Goal: Information Seeking & Learning: Find specific page/section

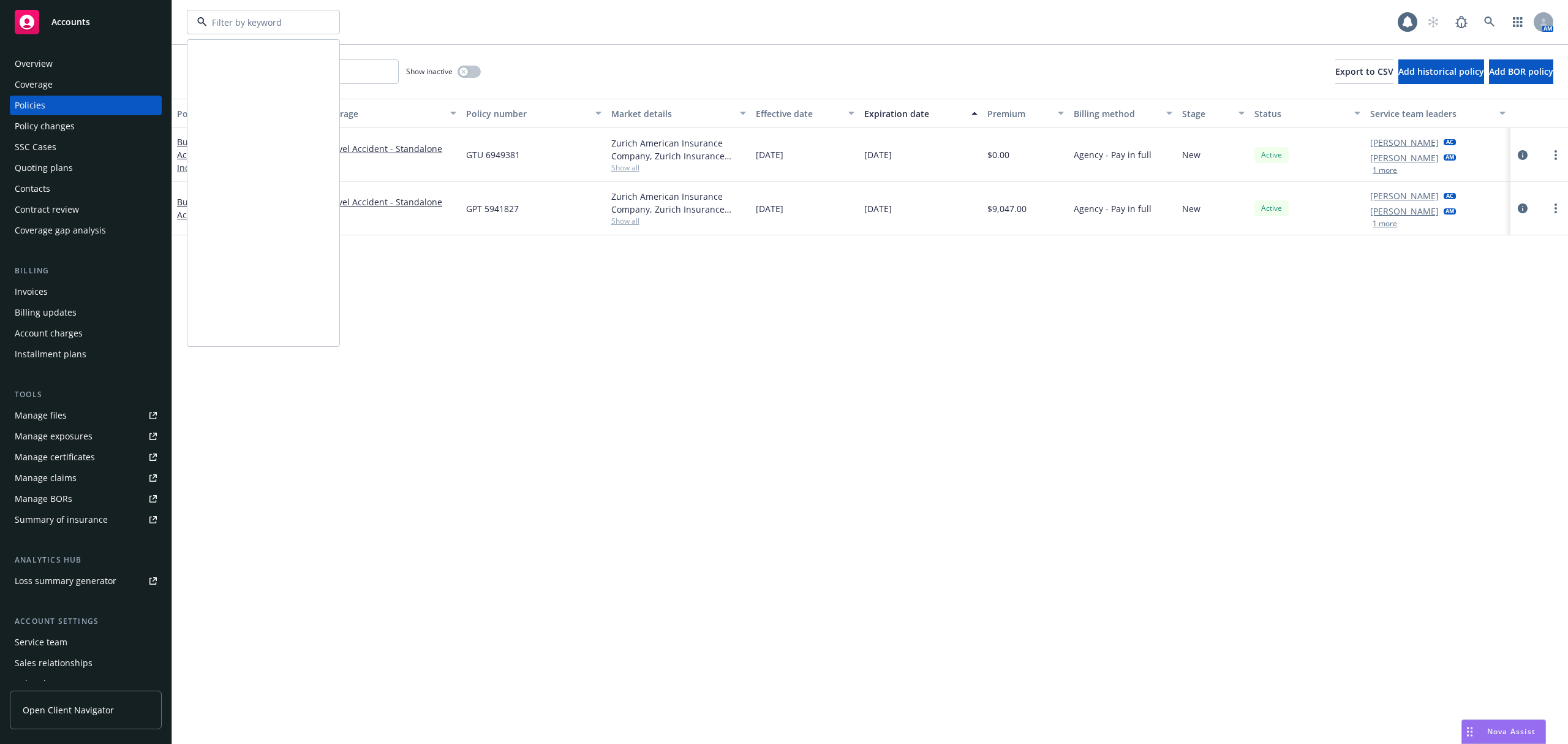
scroll to position [572, 0]
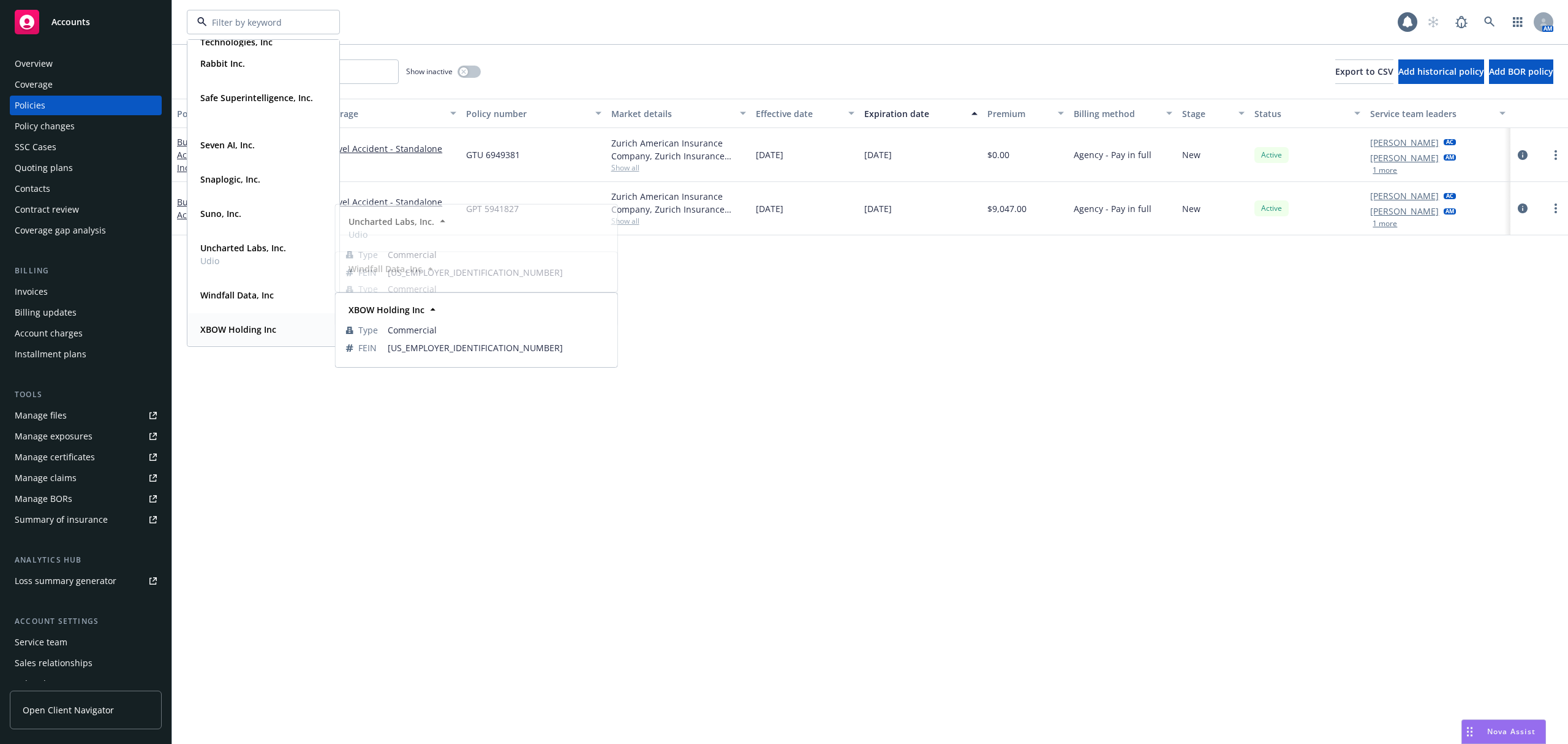
click at [256, 323] on strong "XBOW Holding Inc" at bounding box center [238, 329] width 76 height 11
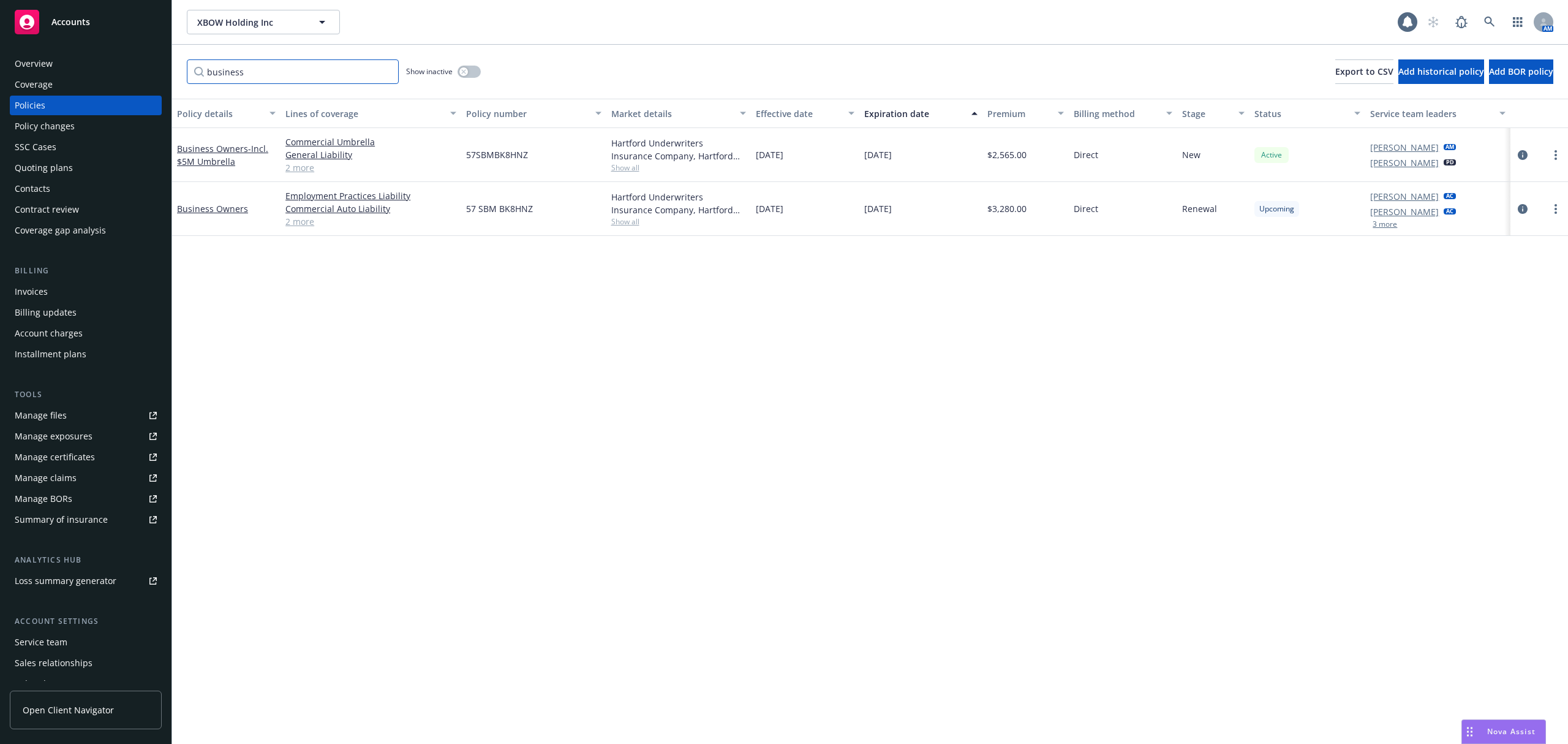
click at [383, 73] on input "business" at bounding box center [292, 72] width 212 height 24
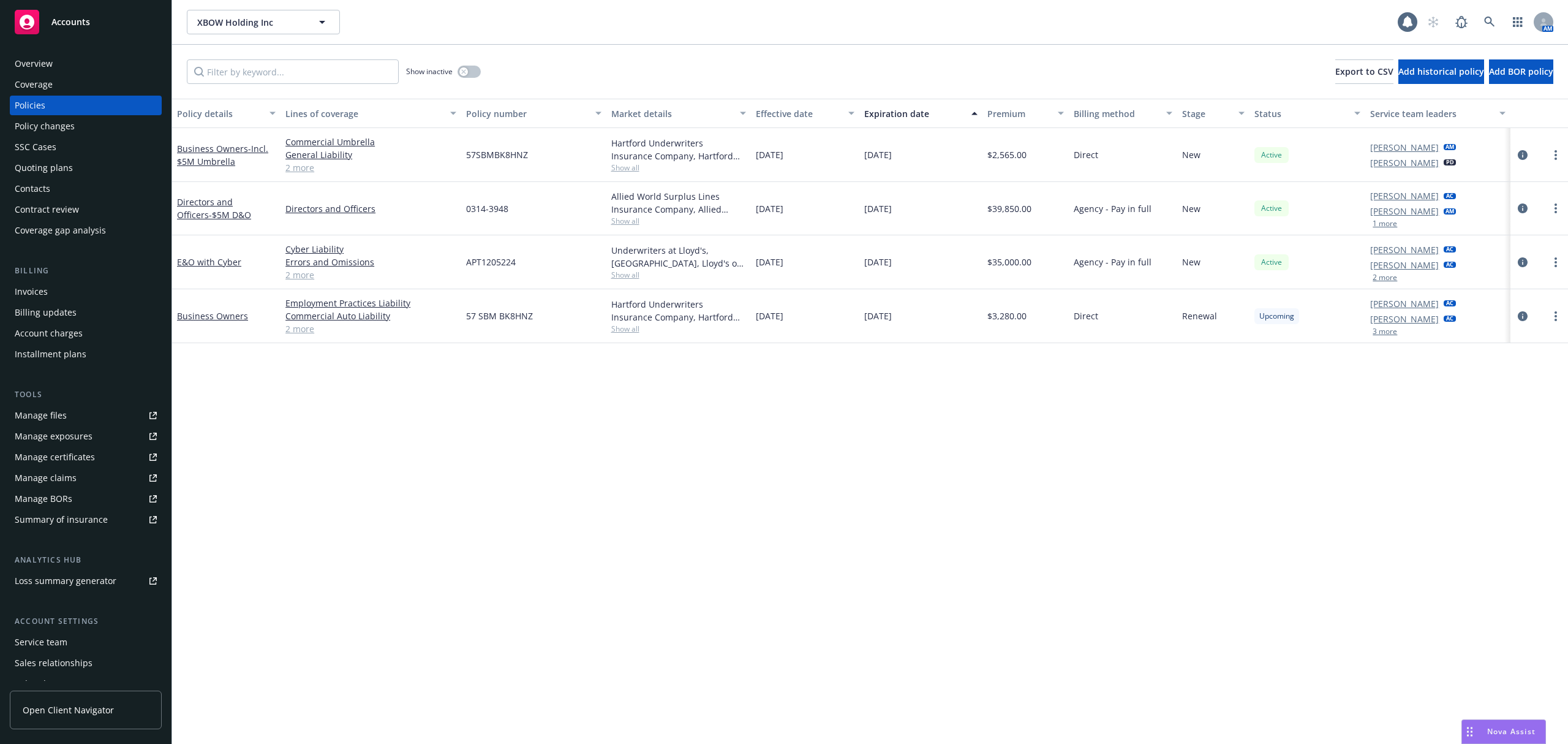
click at [302, 334] on link "2 more" at bounding box center [371, 329] width 171 height 13
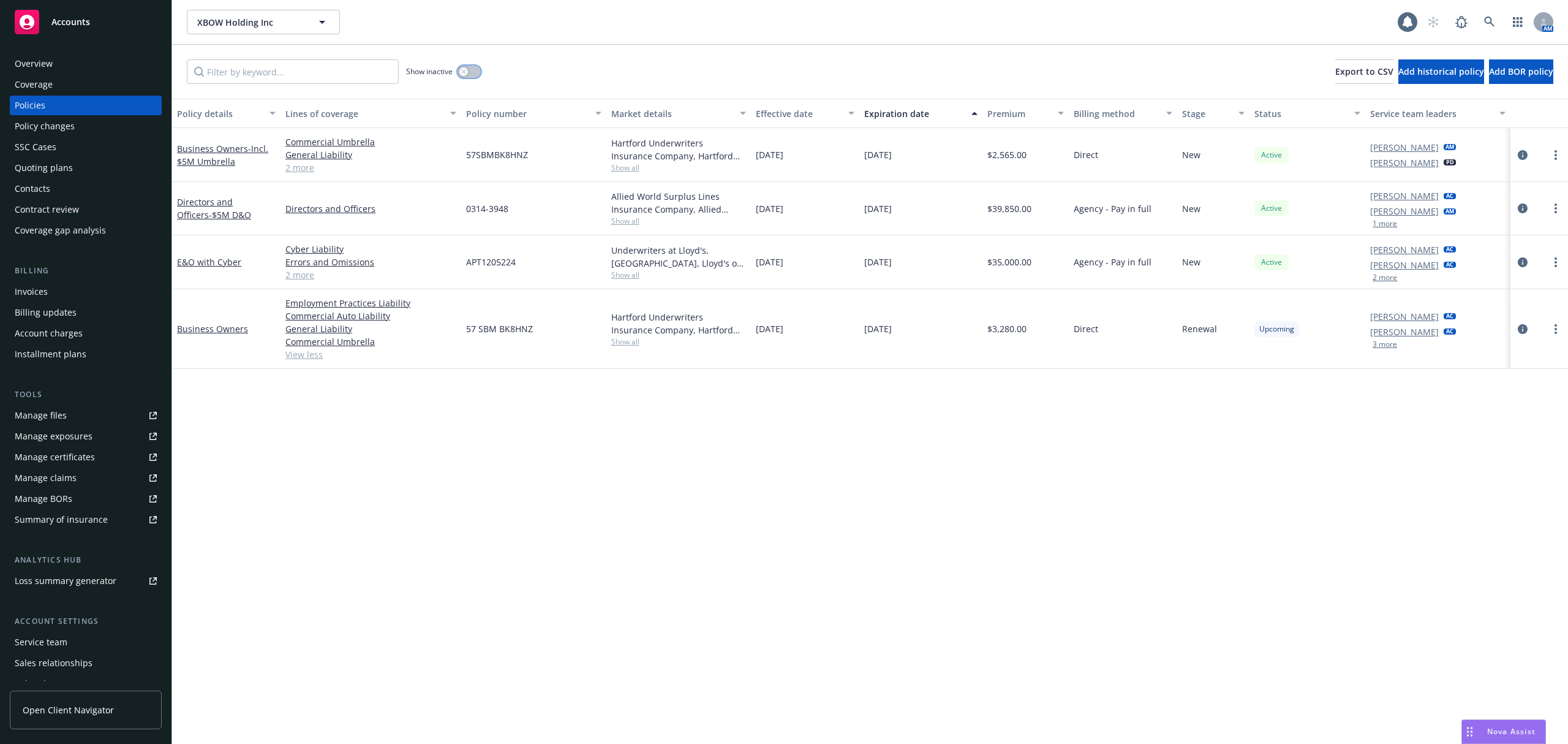
click at [466, 75] on div "button" at bounding box center [464, 72] width 9 height 9
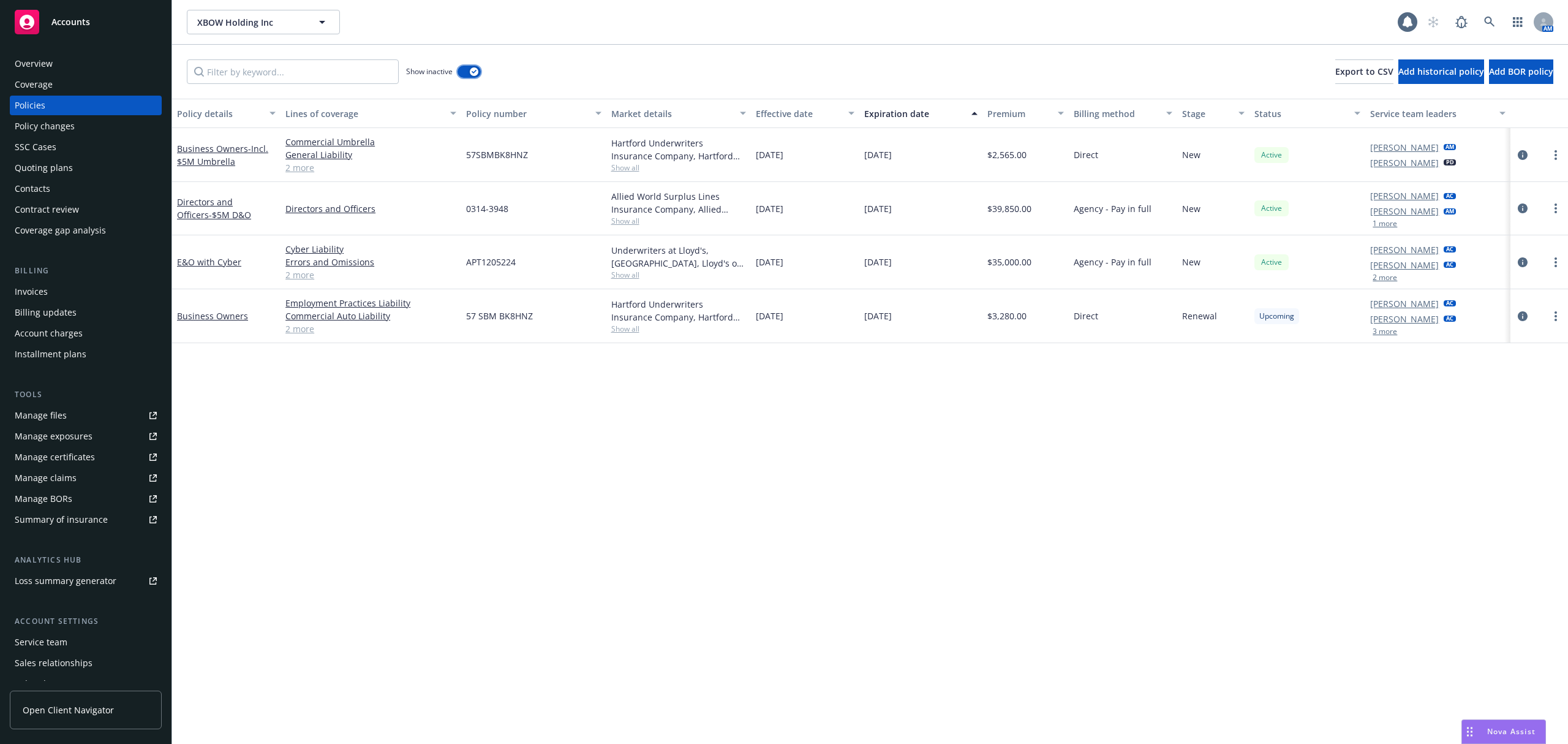
click at [468, 75] on button "button" at bounding box center [469, 71] width 23 height 12
click at [67, 175] on div "Quoting plans" at bounding box center [43, 167] width 58 height 19
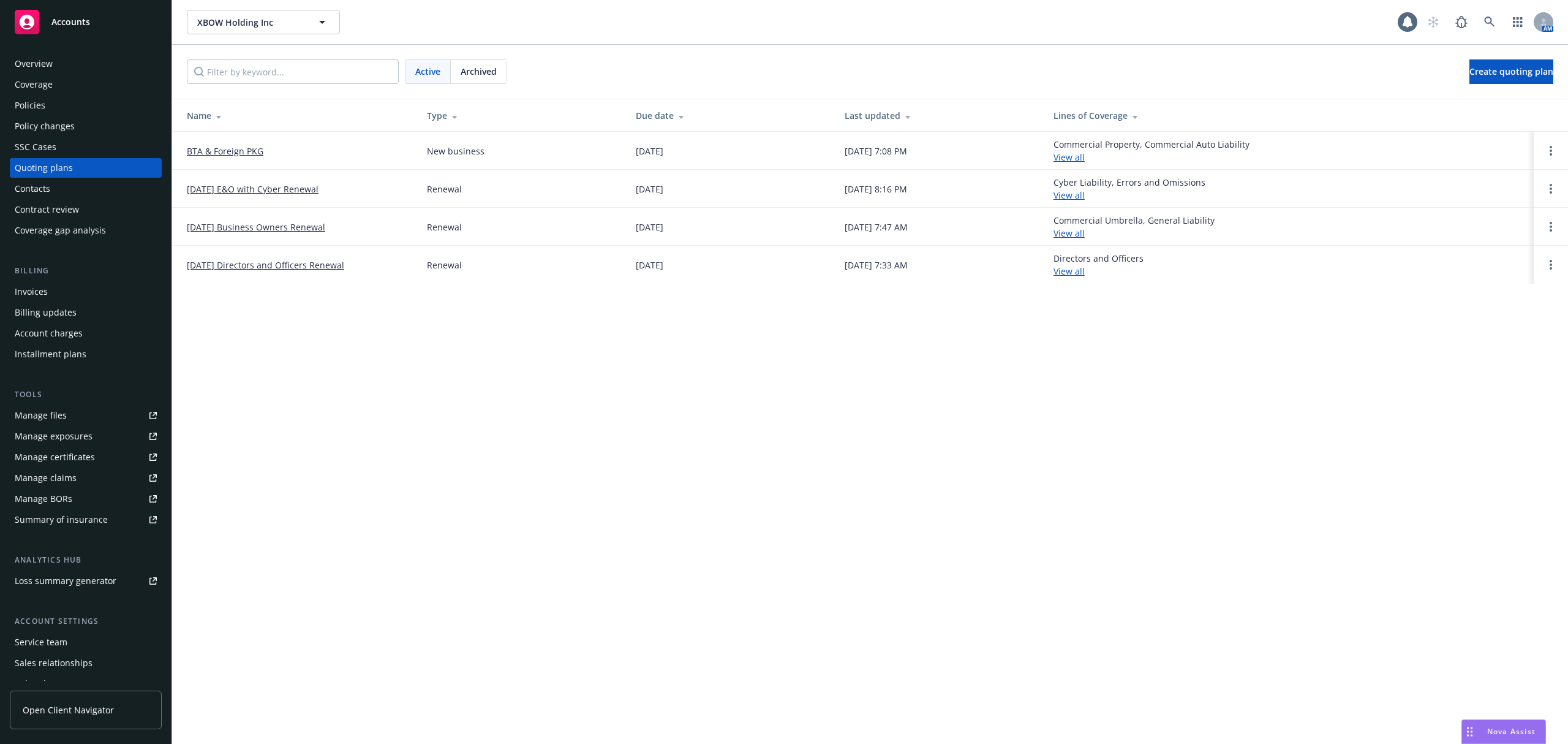
click at [246, 152] on link "BTA & Foreign PKG" at bounding box center [225, 151] width 77 height 13
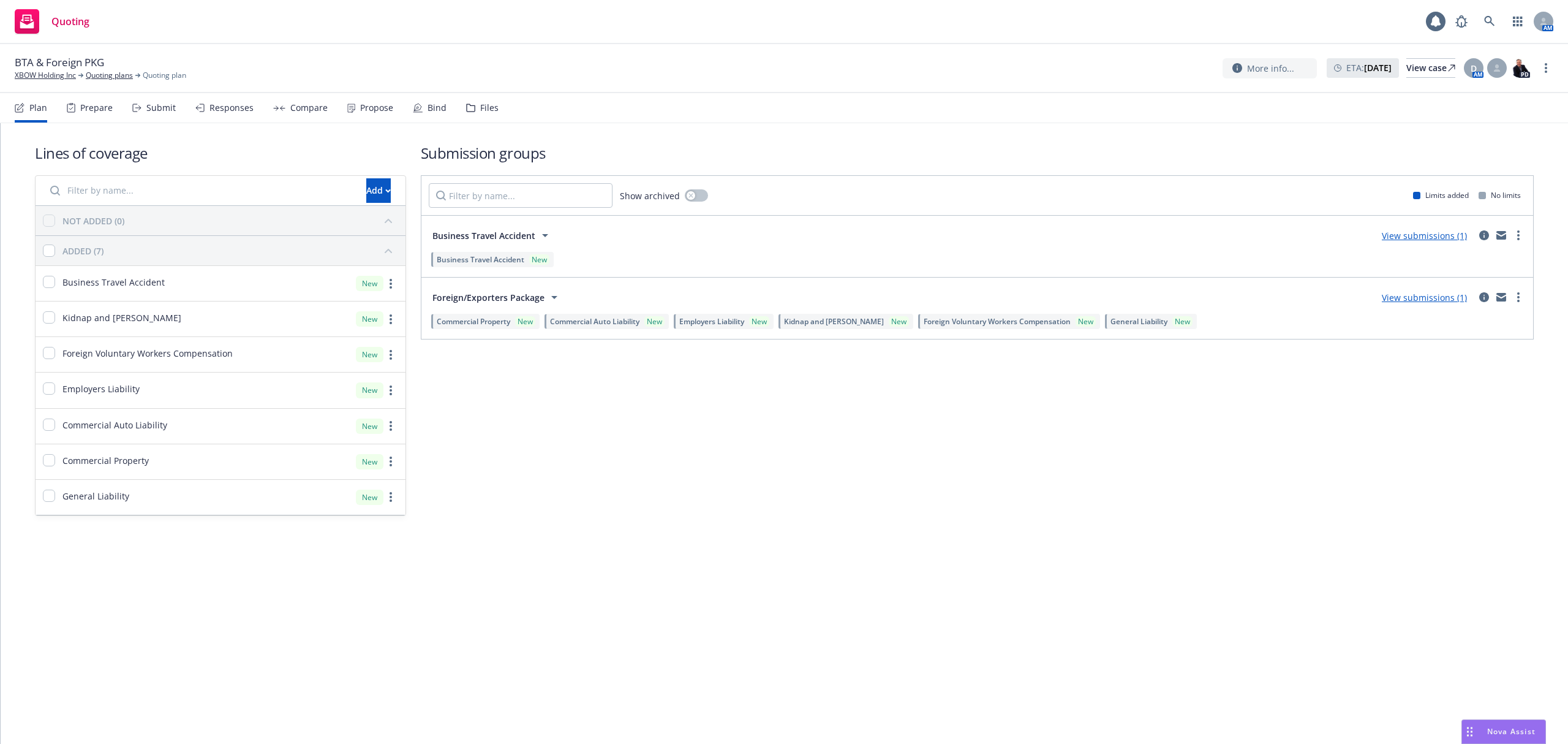
click at [78, 103] on div "Prepare" at bounding box center [90, 108] width 46 height 29
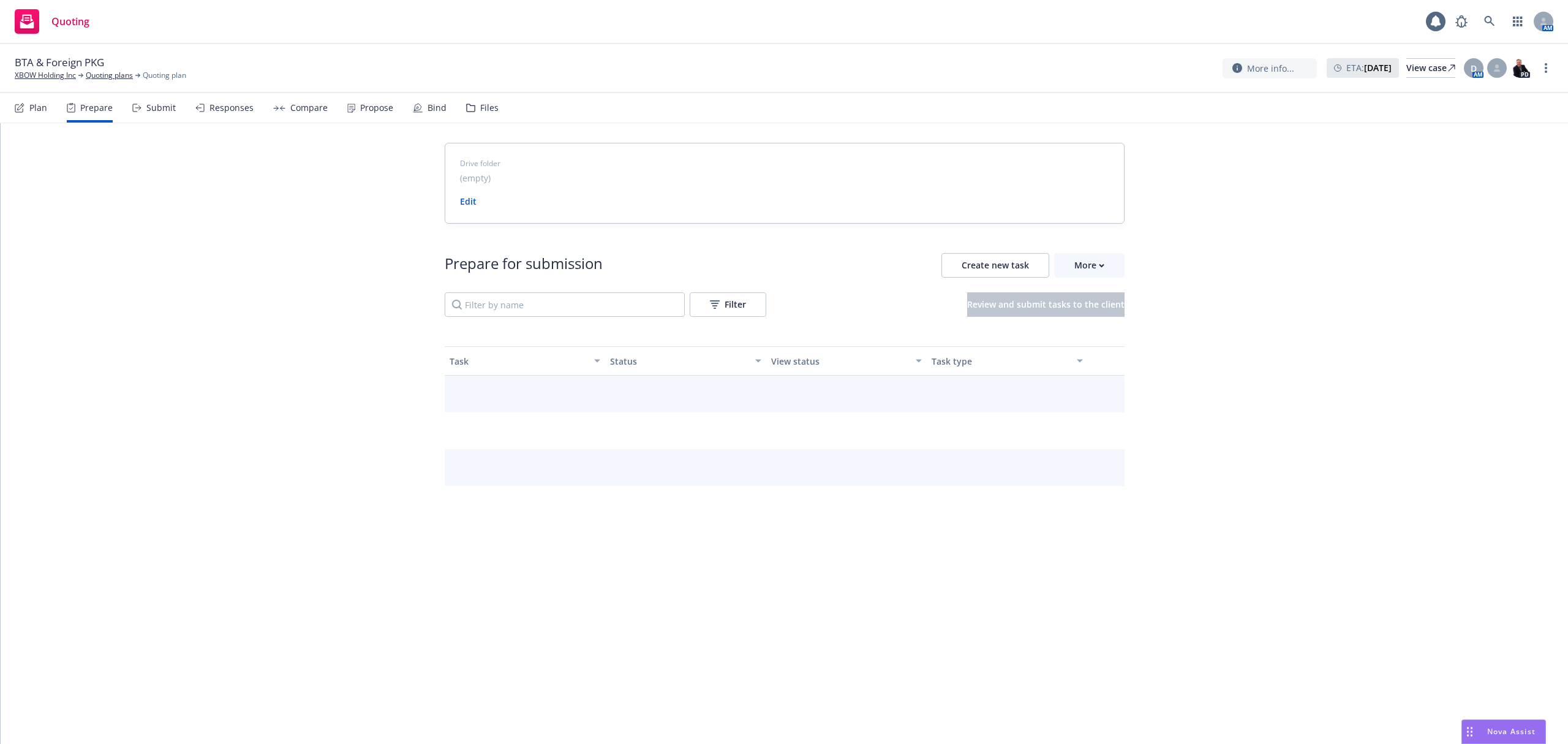
click at [157, 106] on div "Submit" at bounding box center [161, 108] width 29 height 10
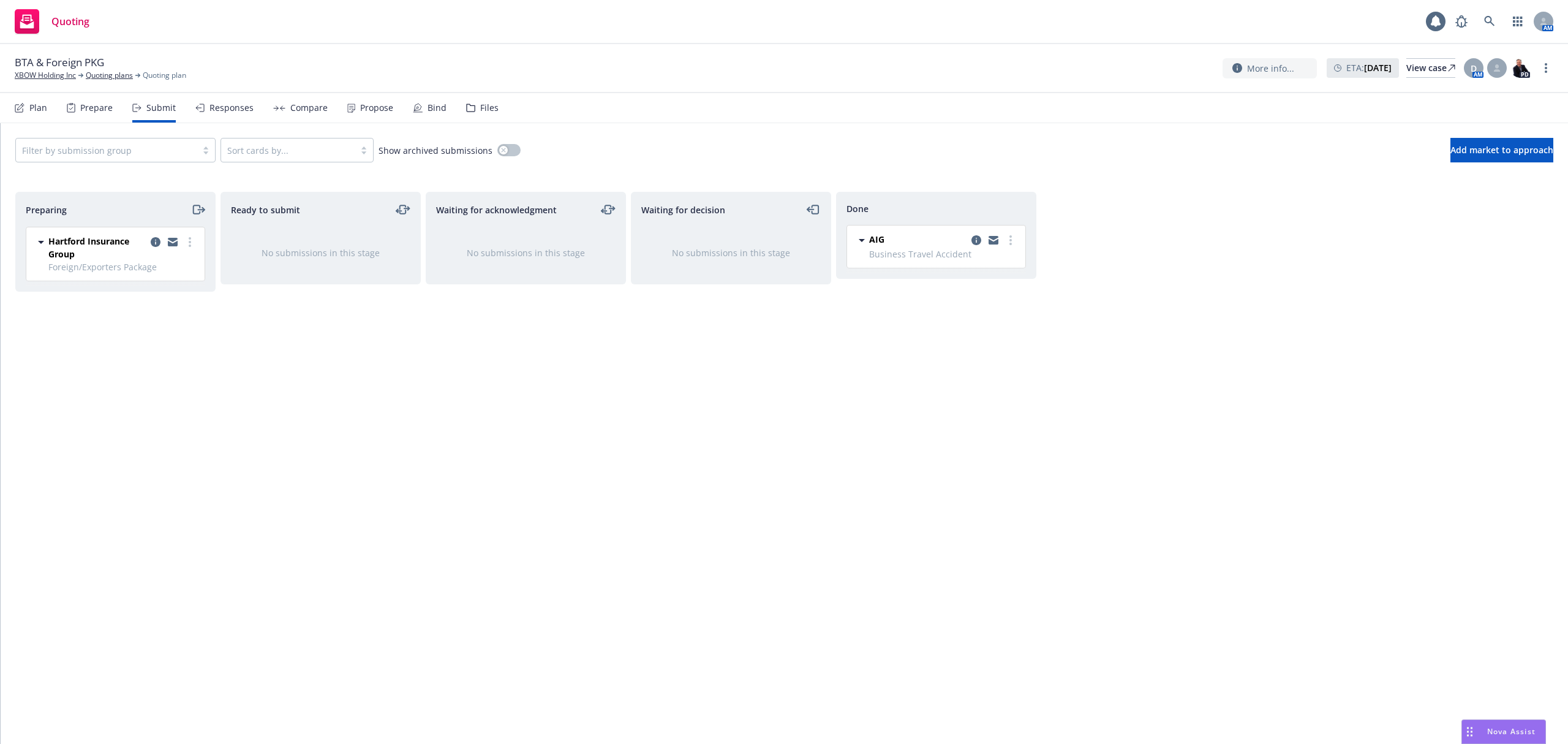
click at [207, 101] on div "Responses" at bounding box center [224, 108] width 58 height 29
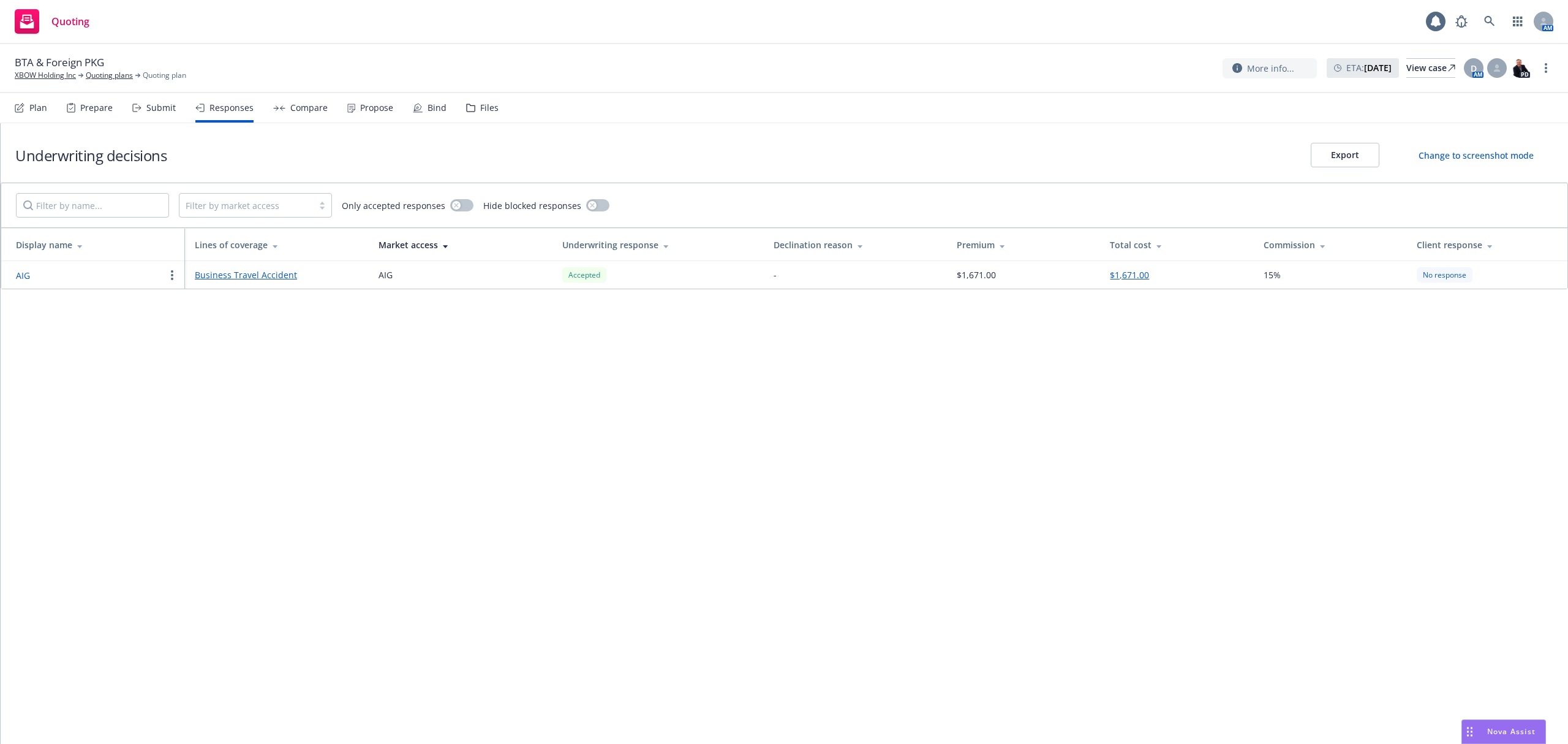
click at [312, 113] on div "Compare" at bounding box center [309, 108] width 37 height 10
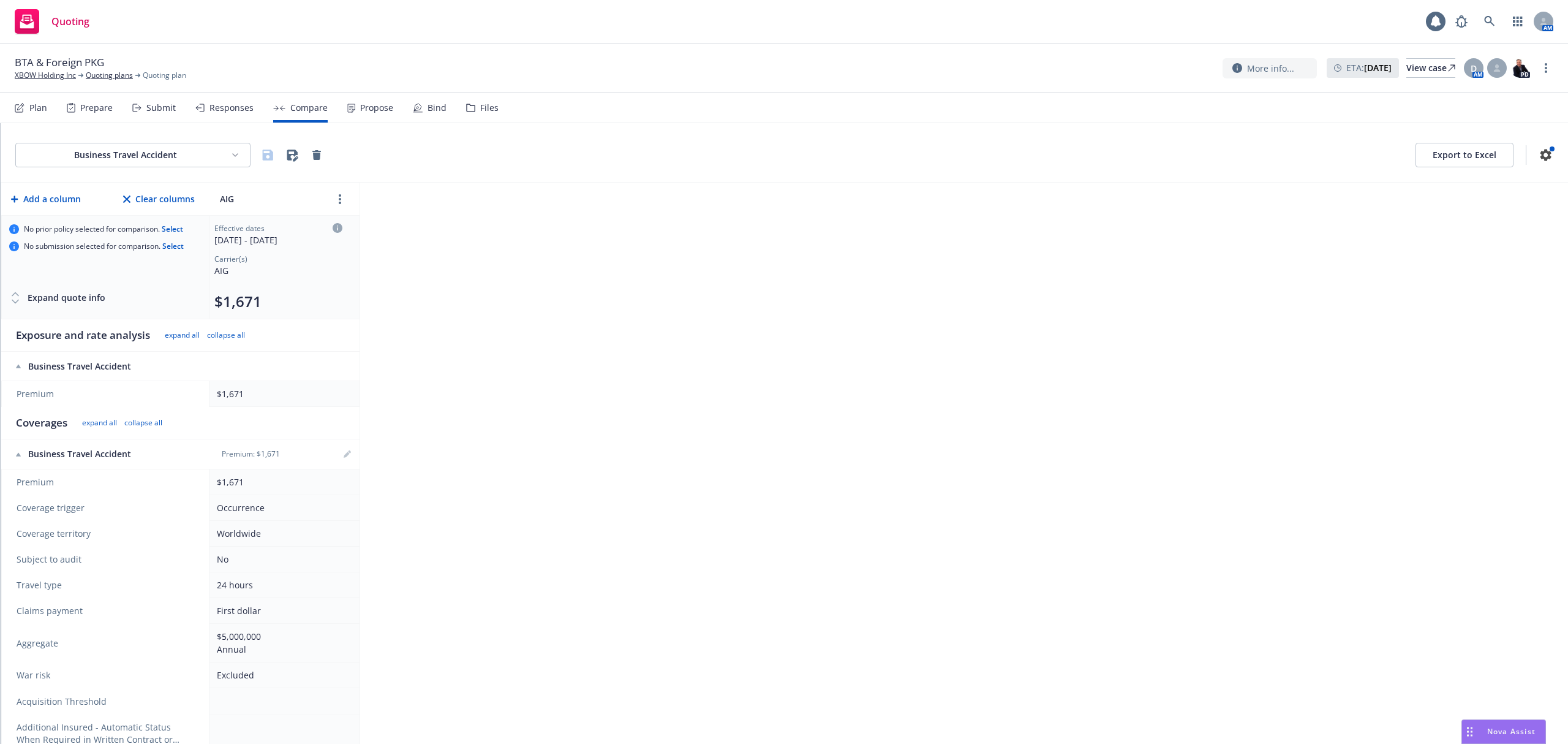
click at [352, 113] on div "Propose" at bounding box center [370, 108] width 46 height 29
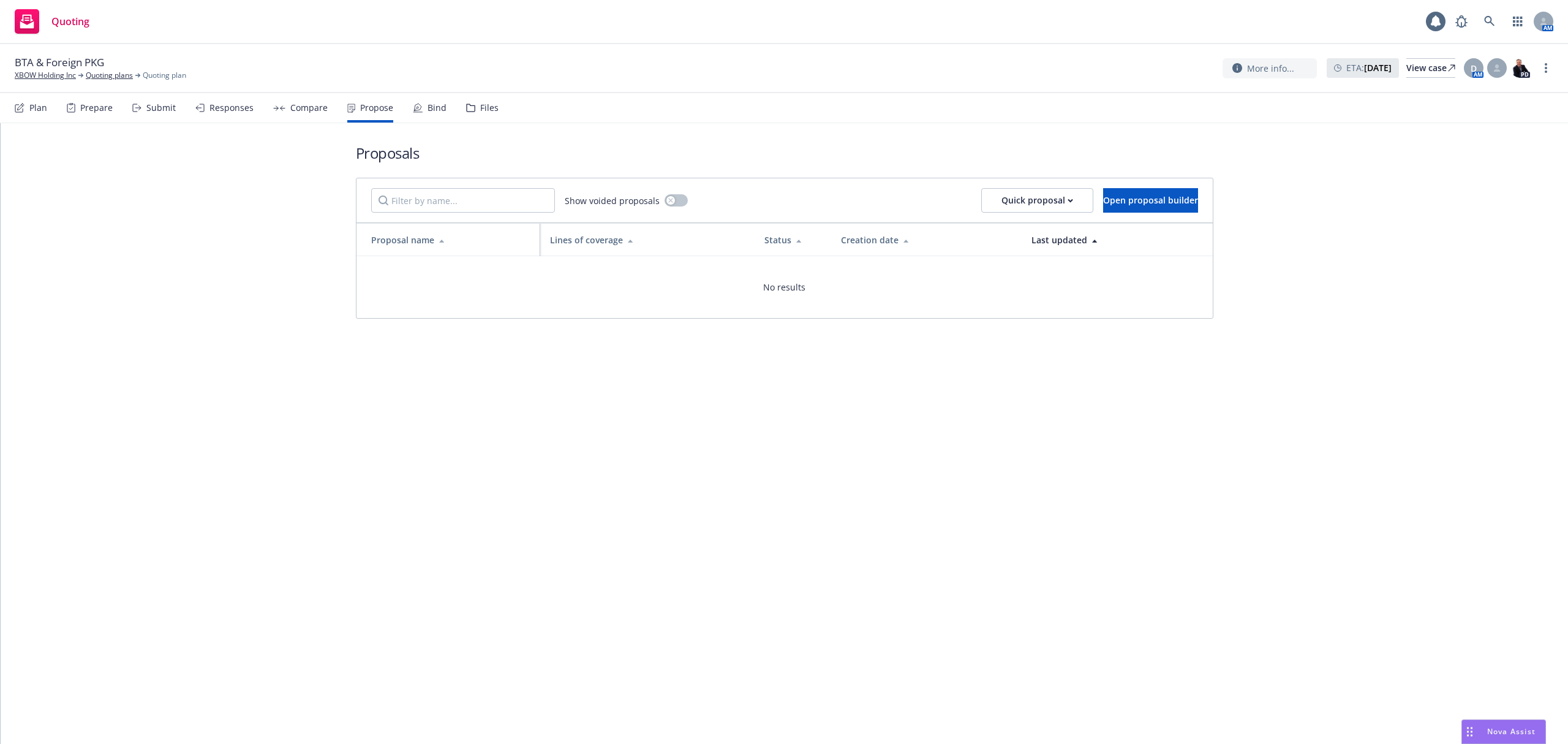
click at [19, 116] on div "Plan" at bounding box center [30, 108] width 32 height 29
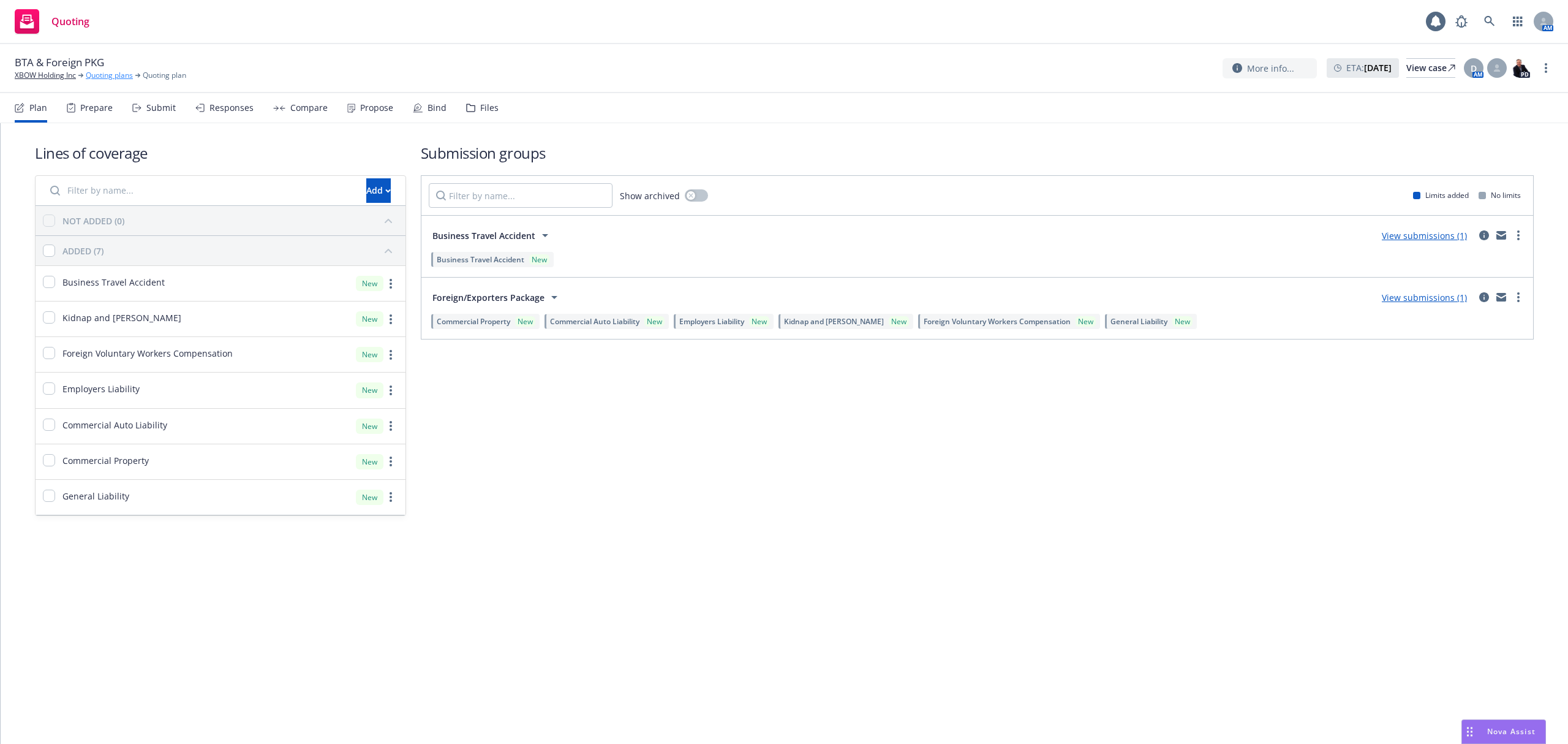
click at [118, 74] on link "Quoting plans" at bounding box center [109, 75] width 47 height 11
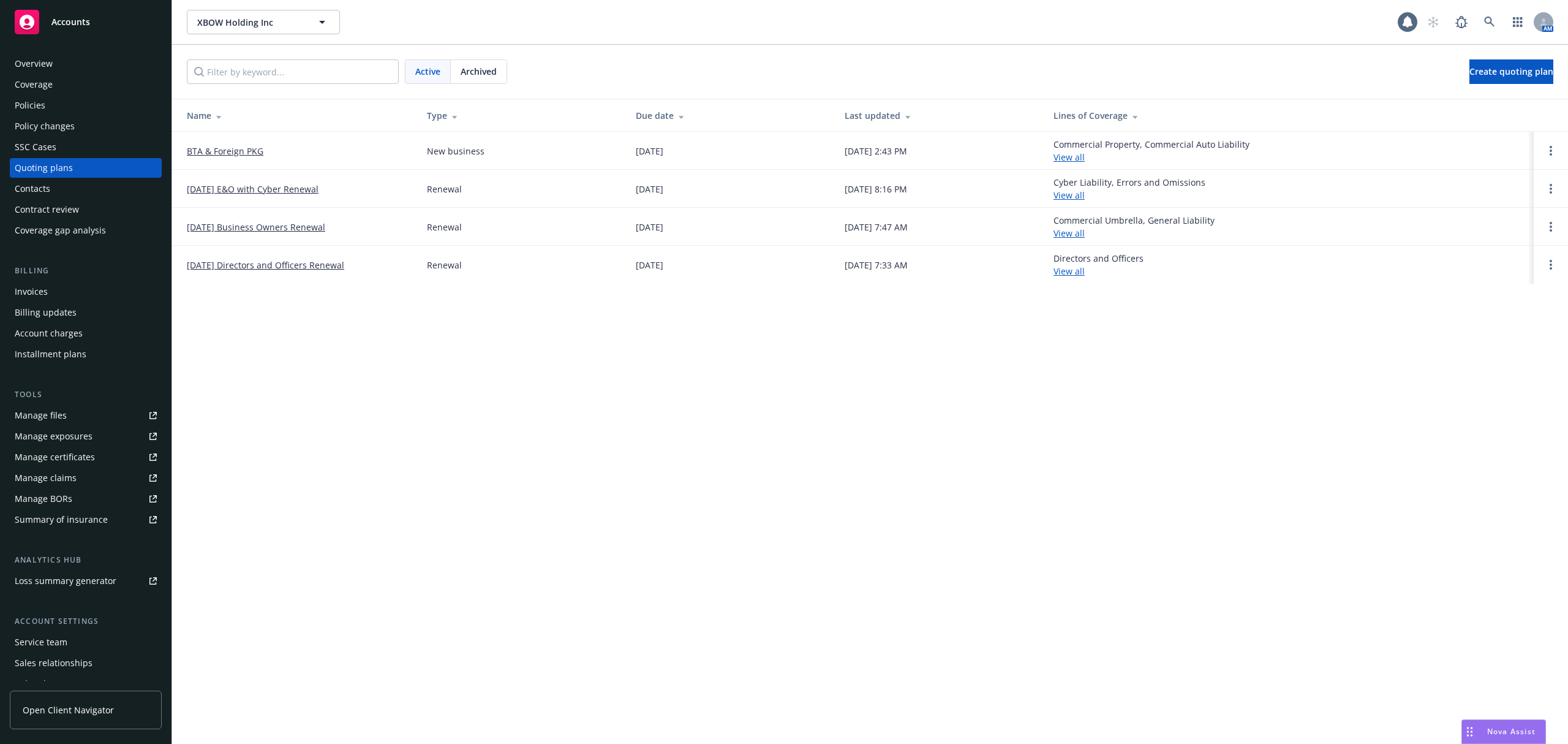
click at [302, 229] on link "[DATE] Business Owners Renewal" at bounding box center [256, 227] width 139 height 13
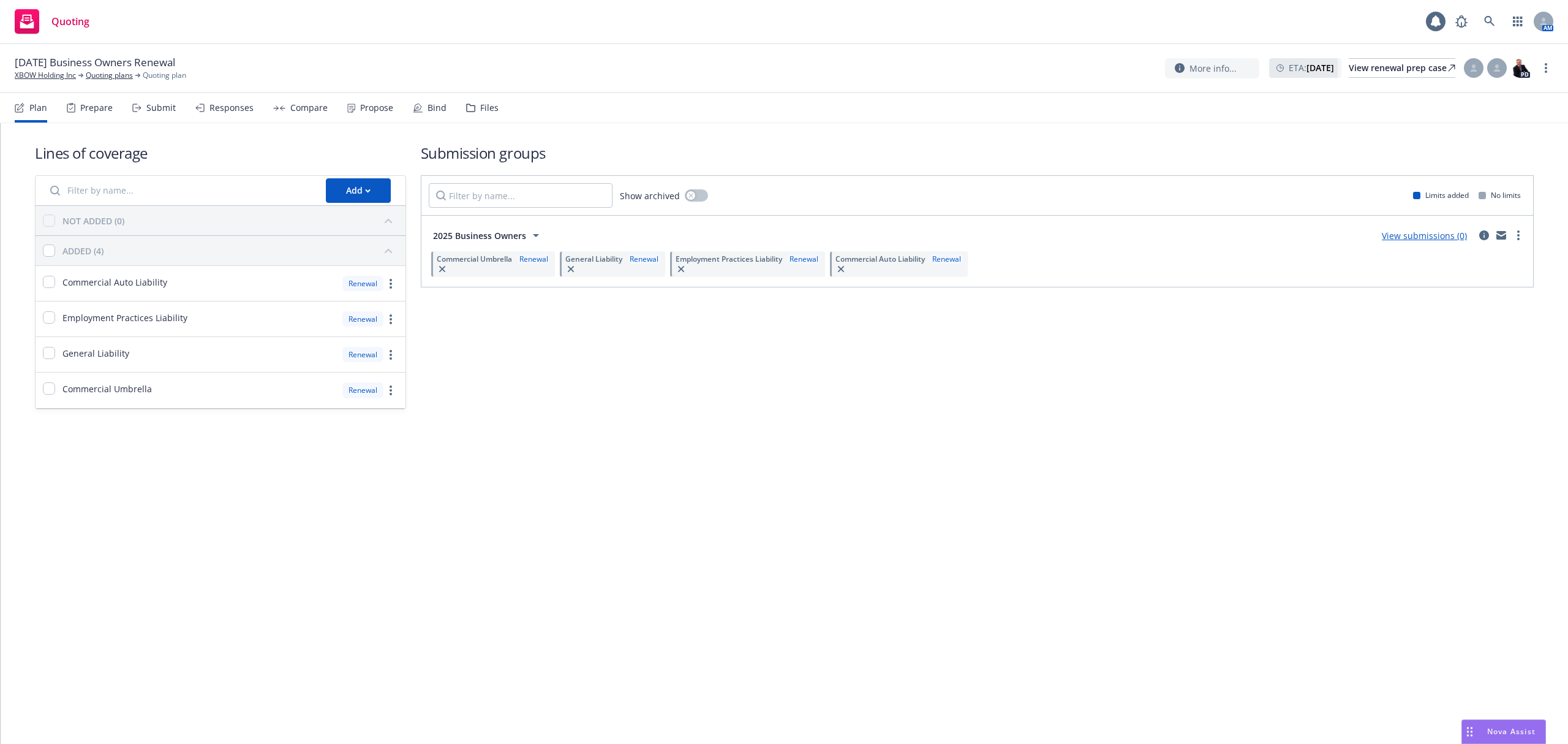
click at [219, 106] on div "Responses" at bounding box center [231, 108] width 44 height 10
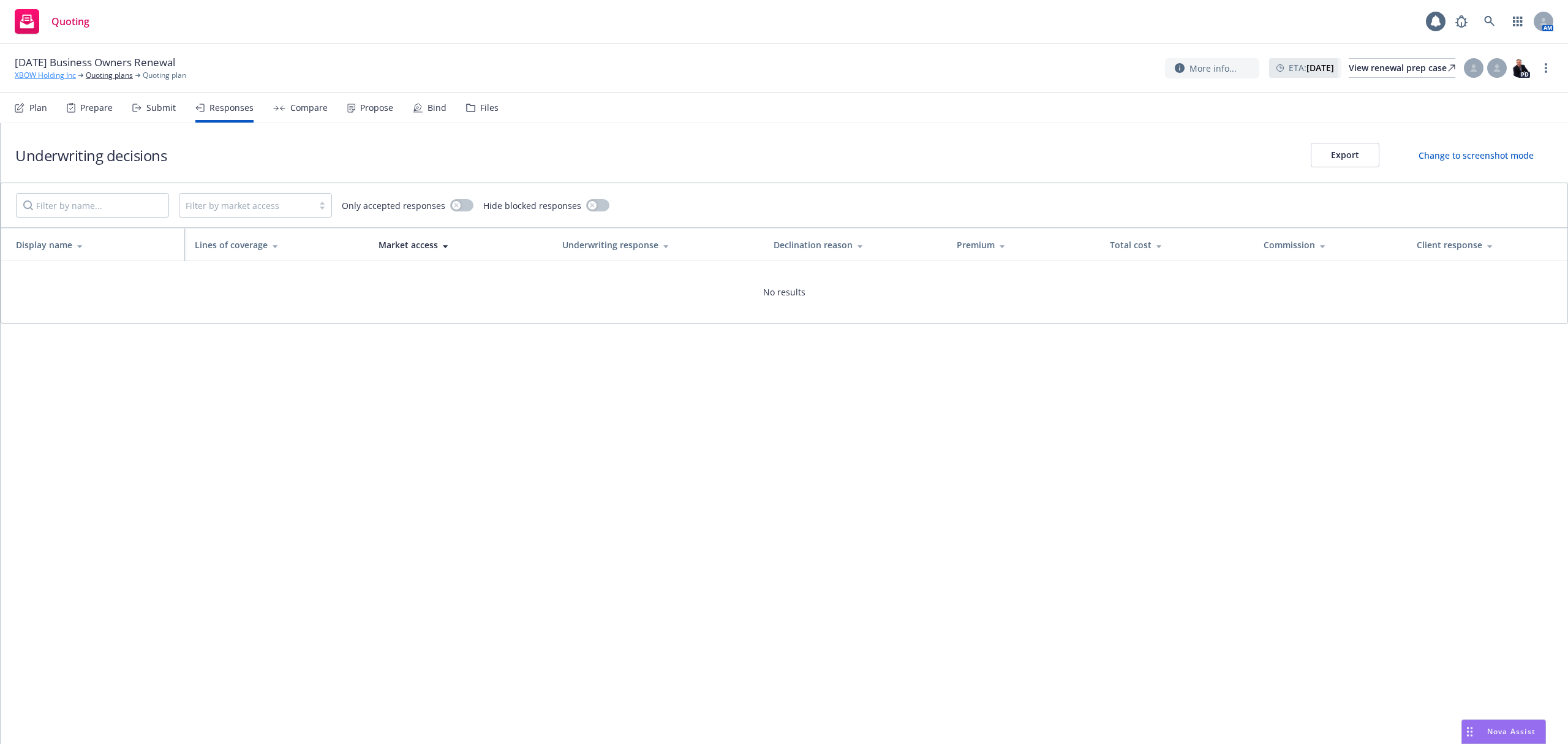
click at [44, 77] on link "XBOW Holding Inc" at bounding box center [45, 75] width 61 height 11
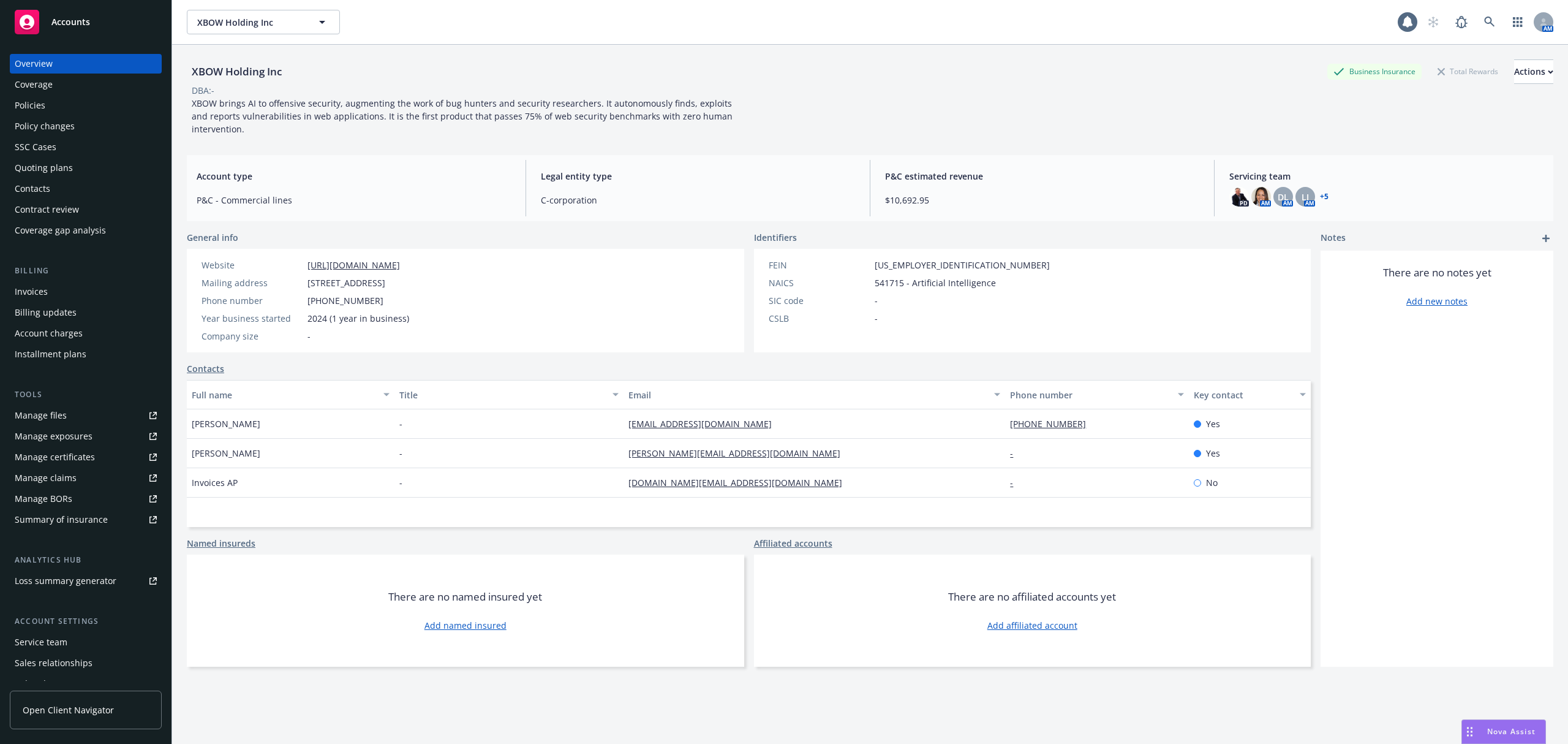
click at [23, 98] on div "Policies" at bounding box center [29, 105] width 31 height 19
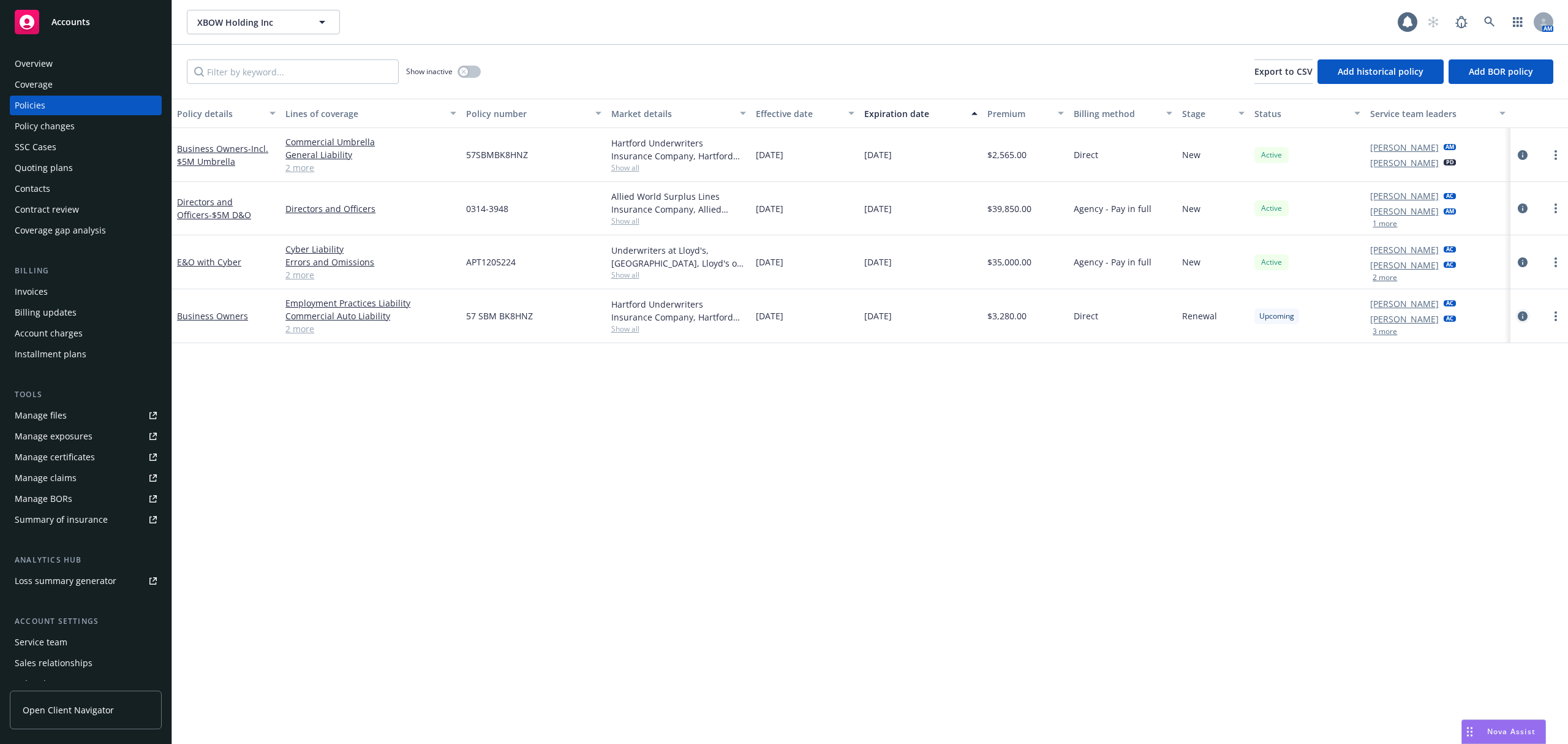
click at [1520, 317] on icon "circleInformation" at bounding box center [1523, 316] width 10 height 10
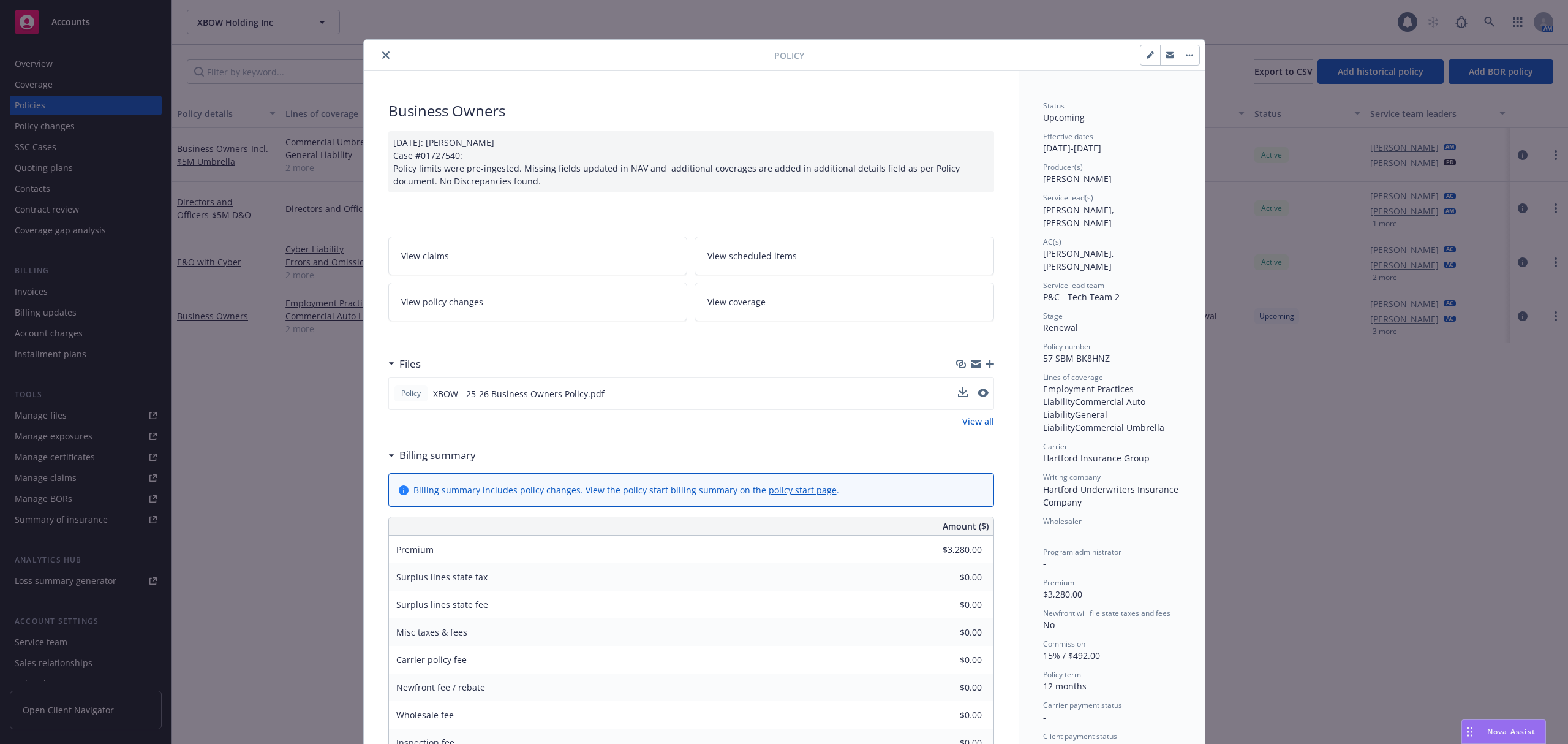
click at [966, 397] on div at bounding box center [973, 394] width 31 height 13
click at [966, 396] on div at bounding box center [973, 394] width 31 height 13
click at [981, 394] on icon "preview file" at bounding box center [981, 393] width 11 height 9
